Goal: Information Seeking & Learning: Check status

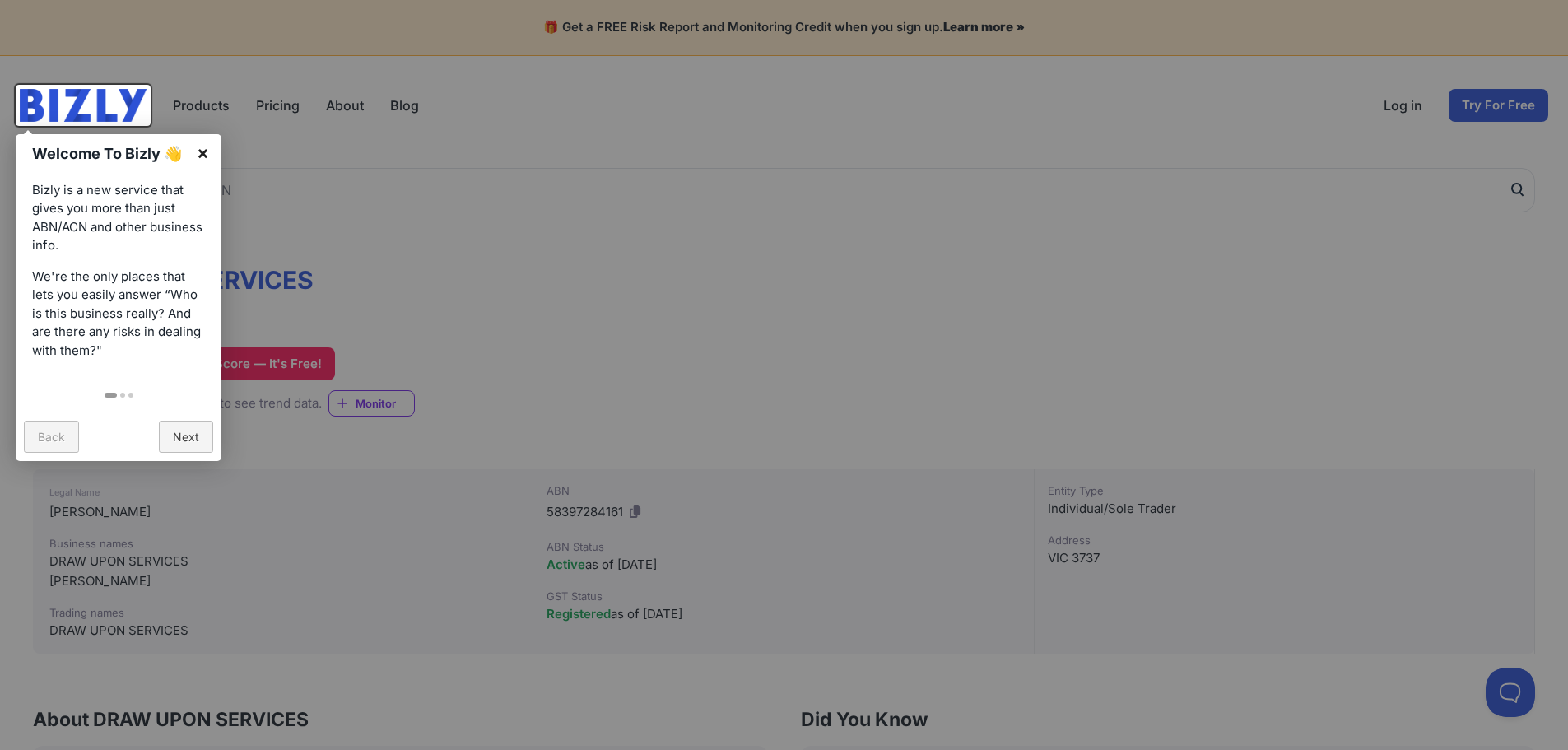
click at [207, 153] on link "×" at bounding box center [203, 153] width 37 height 37
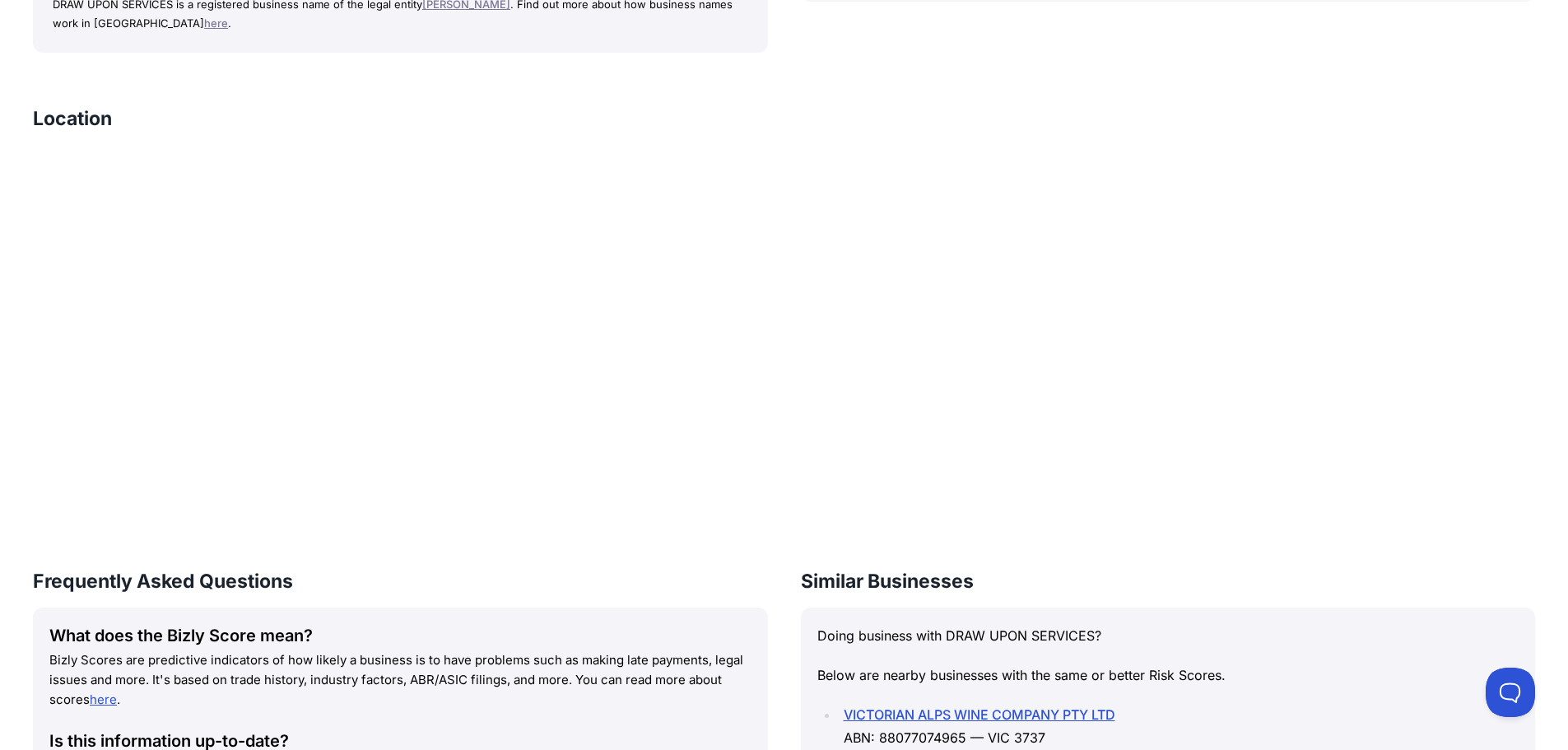
scroll to position [1071, 0]
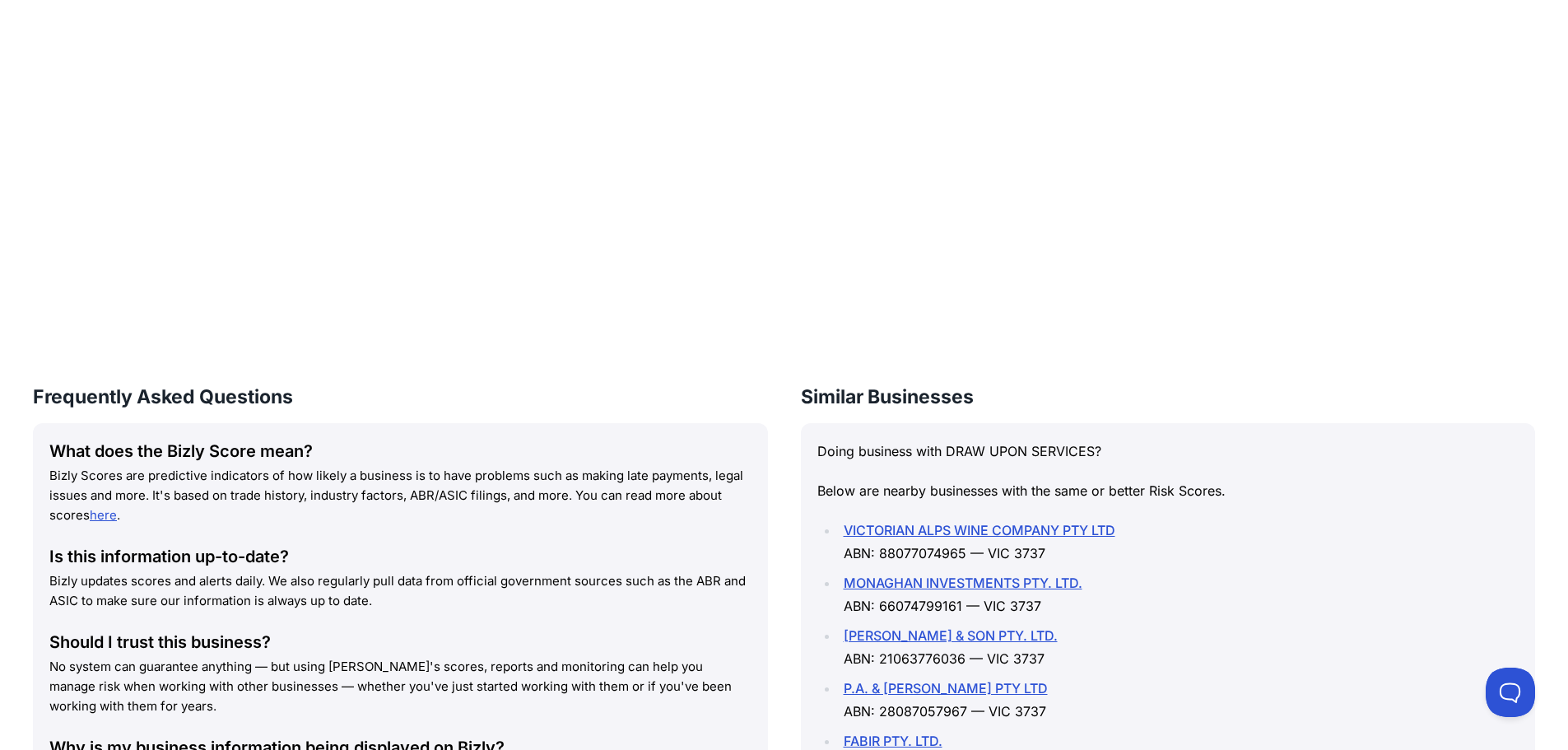
click at [1070, 527] on link "VICTORIAN ALPS WINE COMPANY PTY LTD" at bounding box center [979, 530] width 272 height 17
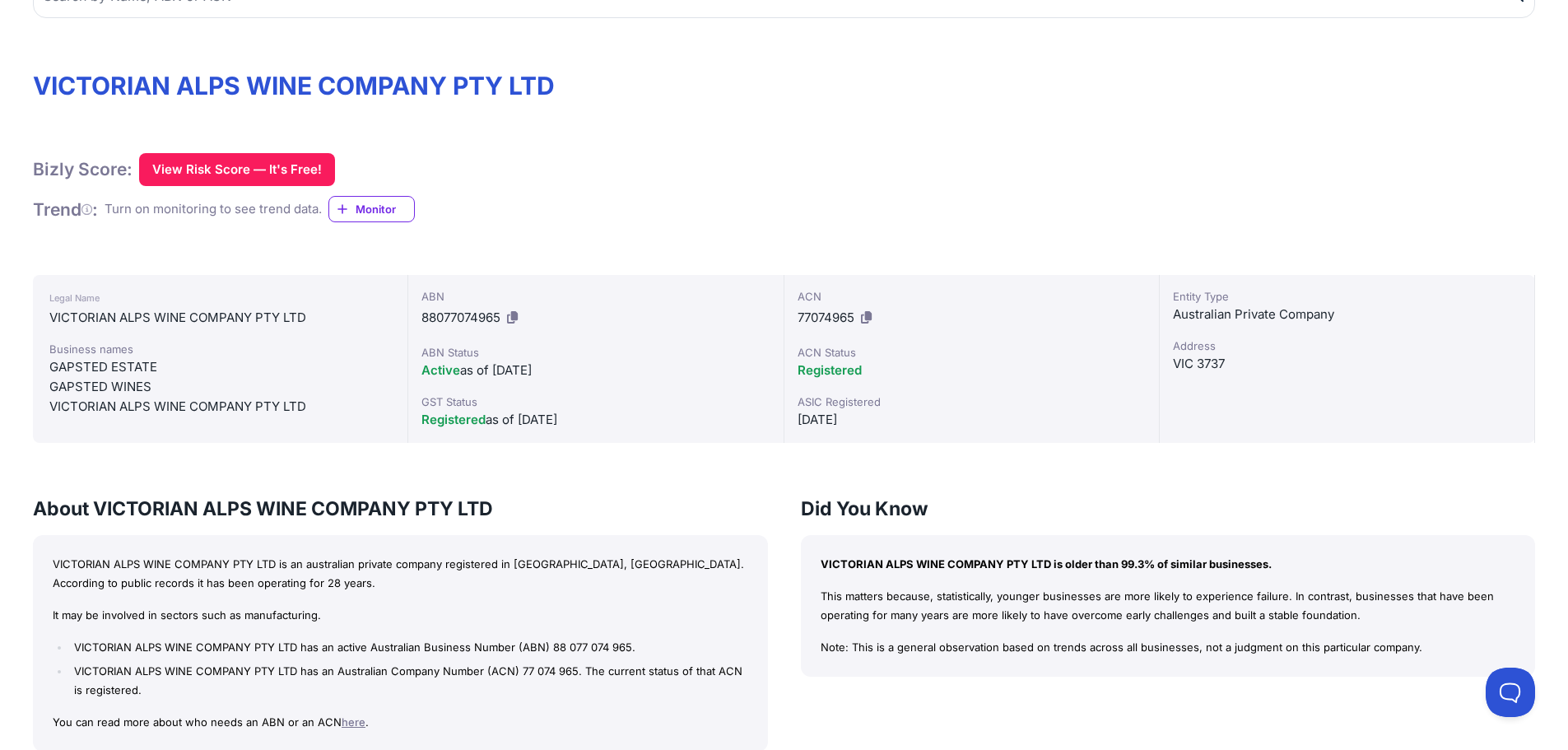
scroll to position [247, 0]
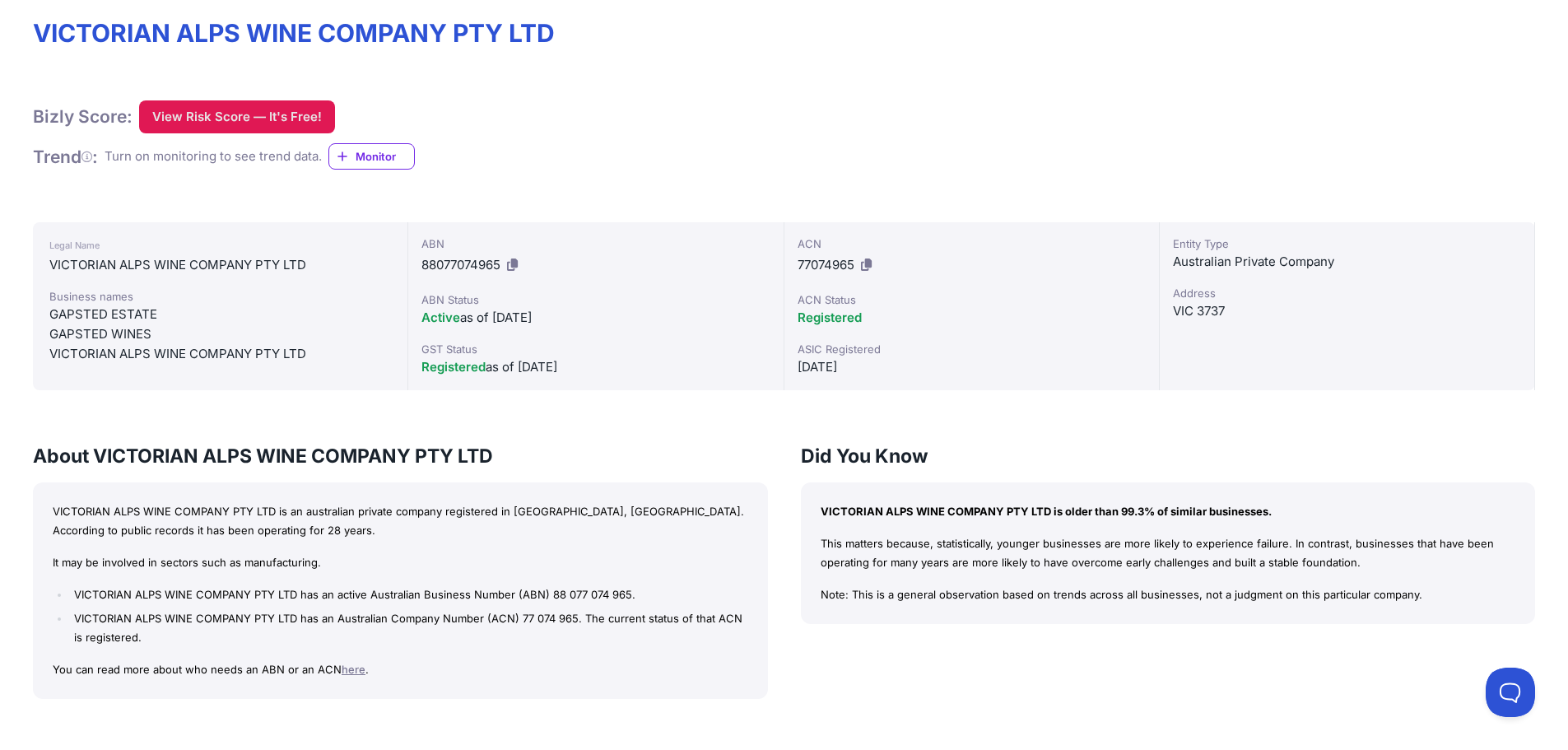
click at [224, 117] on button "View Risk Score — It's Free!" at bounding box center [236, 117] width 196 height 33
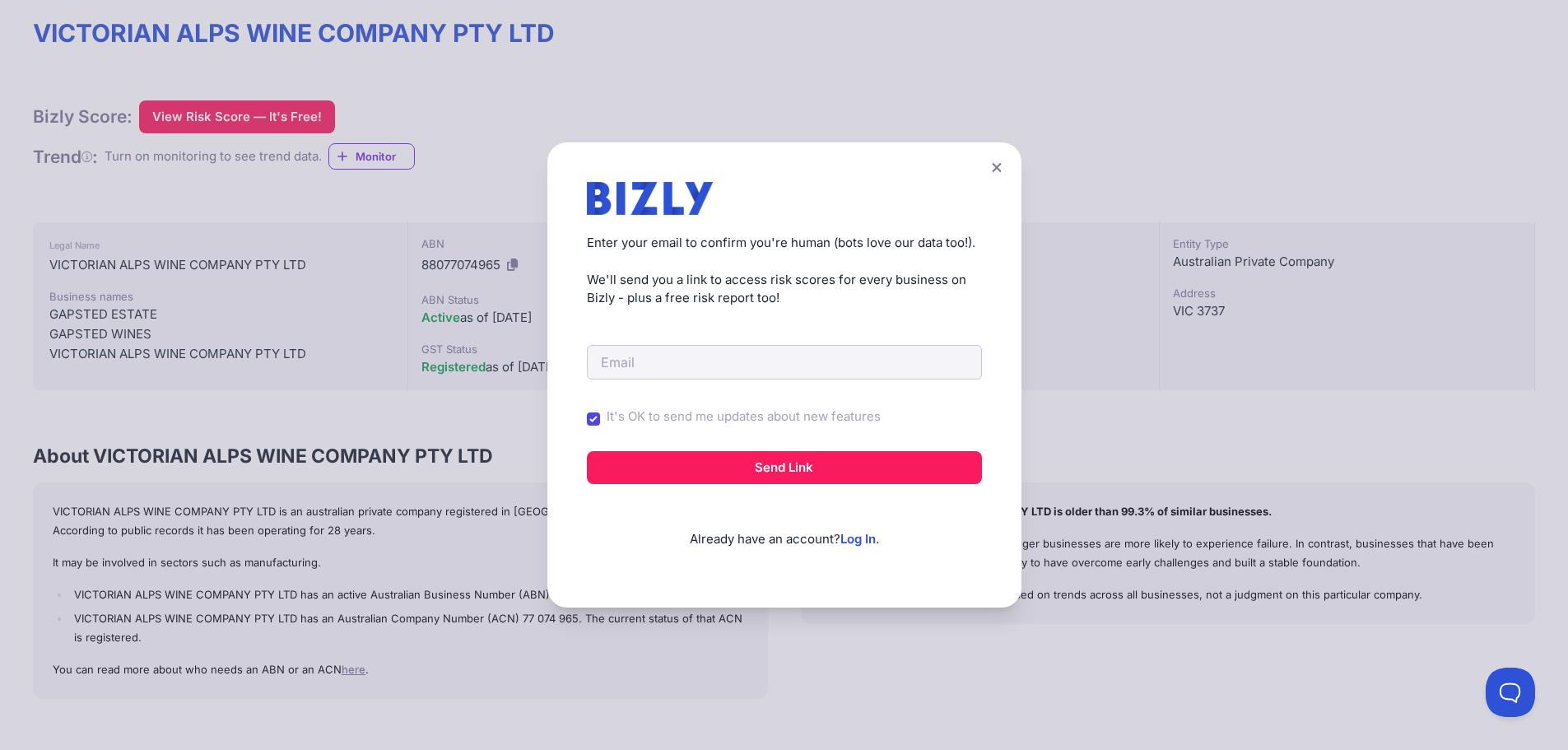
click at [1001, 168] on icon at bounding box center [996, 168] width 10 height 11
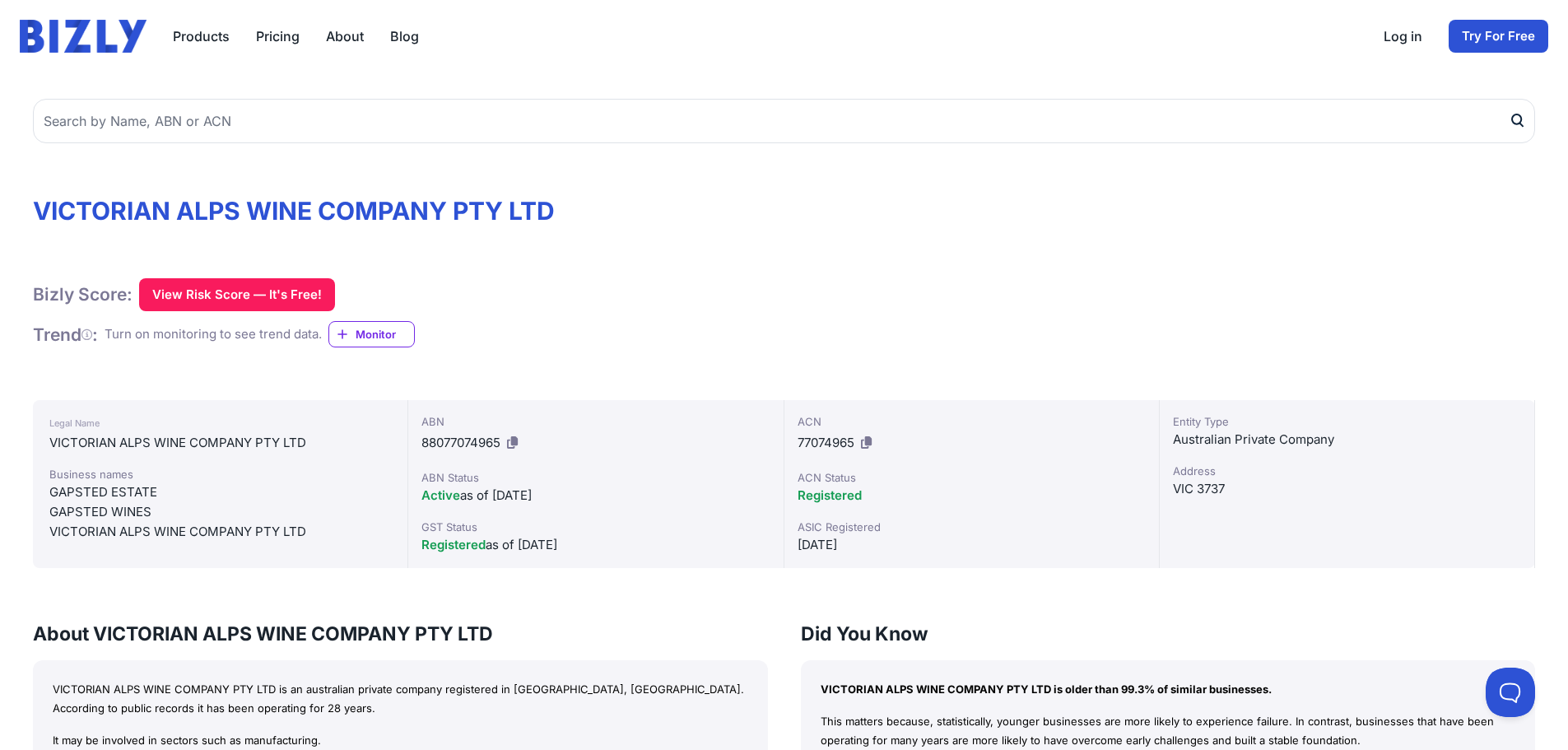
scroll to position [0, 0]
